Goal: Task Accomplishment & Management: Use online tool/utility

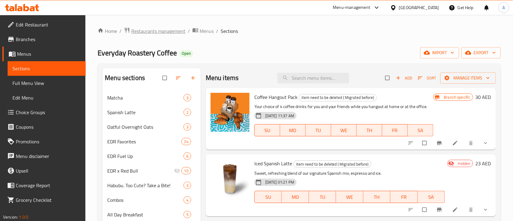
click at [161, 29] on span "Restaurants management" at bounding box center [158, 30] width 54 height 7
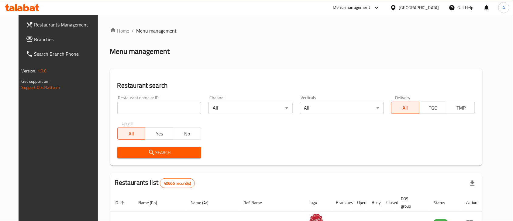
click at [42, 41] on span "Branches" at bounding box center [66, 39] width 65 height 7
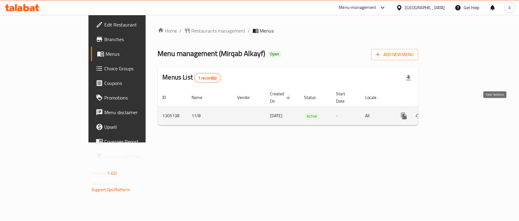
click at [451, 113] on icon "enhanced table" at bounding box center [447, 115] width 5 height 5
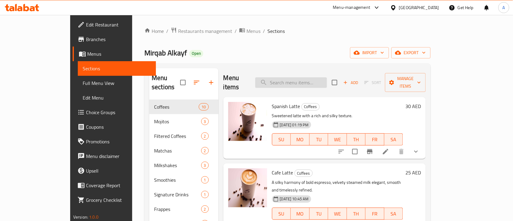
click at [327, 81] on input "search" at bounding box center [291, 82] width 72 height 11
paste input "Hibiscus"
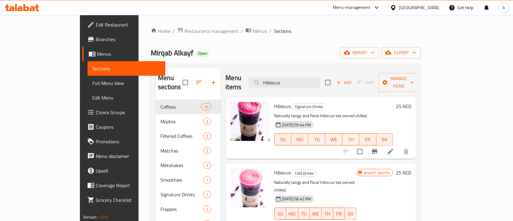
type input "Hibiscus"
click at [394, 148] on icon at bounding box center [390, 151] width 7 height 7
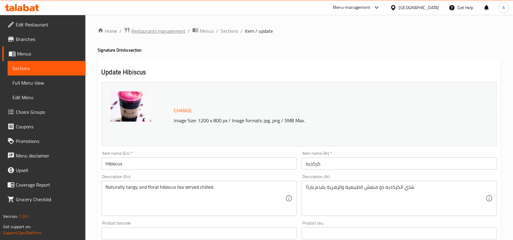
click at [160, 29] on span "Restaurants management" at bounding box center [158, 30] width 54 height 7
